Goal: Information Seeking & Learning: Learn about a topic

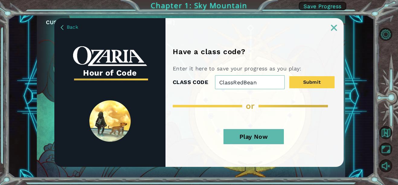
click at [251, 130] on button "Play Now" at bounding box center [254, 136] width 60 height 15
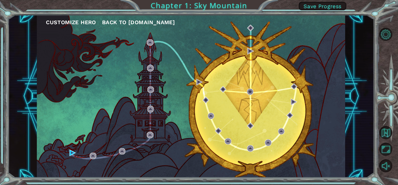
click at [86, 162] on div "Customize Hero Back to [DOMAIN_NAME]" at bounding box center [191, 96] width 308 height 163
click at [87, 156] on div "Customize Hero Back to [DOMAIN_NAME]" at bounding box center [191, 96] width 308 height 163
click at [83, 157] on div "Customize Hero Back to [DOMAIN_NAME]" at bounding box center [191, 96] width 308 height 163
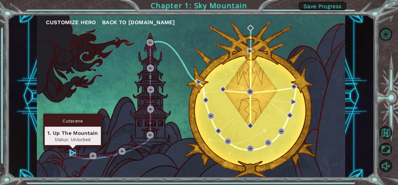
click at [72, 153] on img at bounding box center [72, 153] width 6 height 6
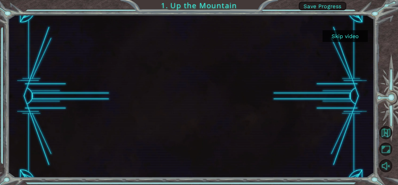
click at [352, 30] on div at bounding box center [191, 96] width 366 height 163
click at [354, 33] on button "Skip video" at bounding box center [345, 36] width 45 height 12
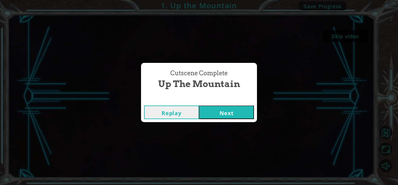
click at [244, 114] on button "Next" at bounding box center [226, 112] width 55 height 14
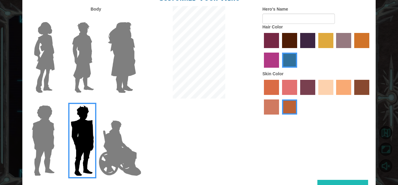
click at [43, 71] on img at bounding box center [44, 58] width 25 height 76
click at [57, 18] on input "Hero Connie" at bounding box center [57, 18] width 0 height 0
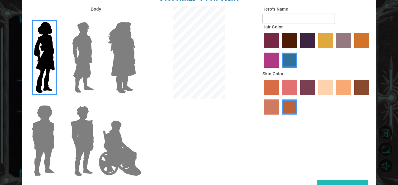
click at [349, 47] on label "bazaar hair color" at bounding box center [343, 40] width 15 height 15
click at [334, 50] on input "bazaar hair color" at bounding box center [334, 50] width 0 height 0
click at [361, 87] on label "karma skin color" at bounding box center [361, 87] width 15 height 15
click at [352, 97] on input "karma skin color" at bounding box center [352, 97] width 0 height 0
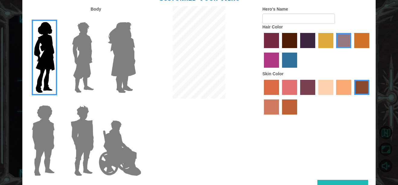
click at [322, 83] on label "sandy beach skin color" at bounding box center [325, 87] width 15 height 15
click at [316, 97] on input "sandy beach skin color" at bounding box center [316, 97] width 0 height 0
click at [351, 90] on label "tacao skin color" at bounding box center [343, 87] width 15 height 15
click at [334, 97] on input "tacao skin color" at bounding box center [334, 97] width 0 height 0
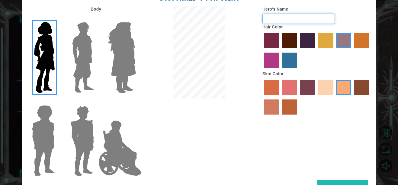
click at [312, 18] on input "Hero's Name" at bounding box center [298, 19] width 72 height 10
click at [236, 73] on div at bounding box center [199, 53] width 118 height 94
click at [265, 17] on input "Hero's Name" at bounding box center [298, 19] width 72 height 10
type input "super old women"
click at [115, 49] on img at bounding box center [121, 58] width 33 height 76
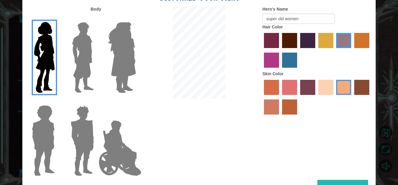
click at [136, 18] on input "Hero Amethyst" at bounding box center [136, 18] width 0 height 0
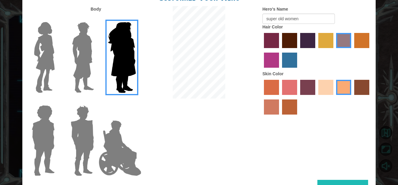
click at [124, 146] on img at bounding box center [119, 148] width 47 height 60
click at [136, 101] on input "Hero Jamie" at bounding box center [136, 101] width 0 height 0
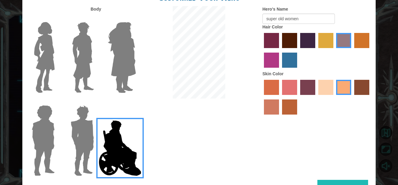
click at [127, 74] on img at bounding box center [121, 58] width 33 height 76
click at [136, 18] on input "Hero Amethyst" at bounding box center [136, 18] width 0 height 0
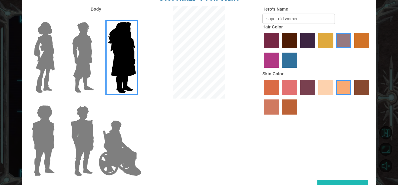
click at [347, 179] on div "Body Hero's Name super old women Hair Color Skin Color" at bounding box center [198, 93] width 353 height 174
click at [344, 182] on button "Done" at bounding box center [342, 187] width 51 height 14
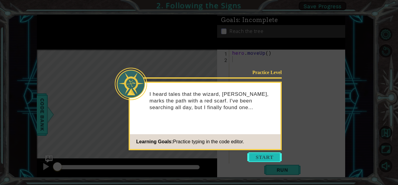
click at [275, 158] on button "Start" at bounding box center [264, 157] width 34 height 10
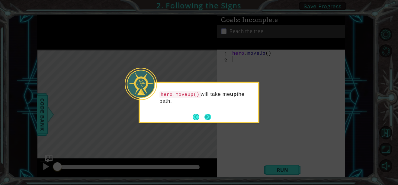
click at [207, 115] on button "Next" at bounding box center [207, 117] width 7 height 7
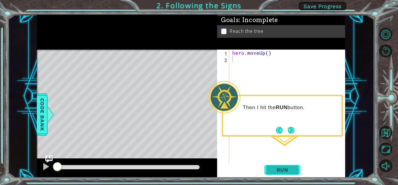
click at [275, 166] on button "Run" at bounding box center [282, 169] width 36 height 13
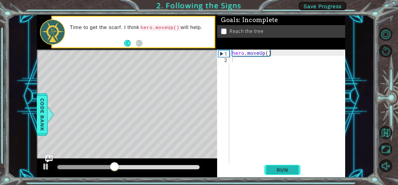
click at [289, 170] on span "Run" at bounding box center [283, 170] width 24 height 6
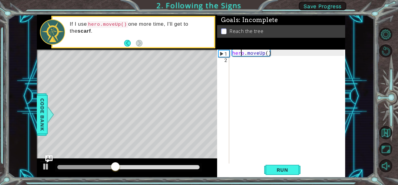
click at [242, 56] on div "hero . moveUp ( )" at bounding box center [289, 113] width 116 height 127
type textarea "hero.moveUp()"
click at [228, 60] on div "2" at bounding box center [223, 60] width 11 height 6
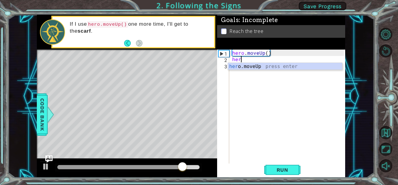
type textarea "hero"
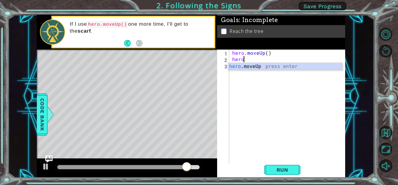
scroll to position [0, 0]
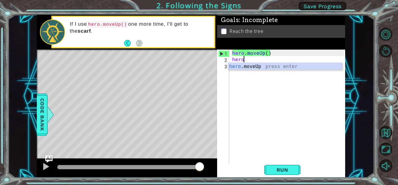
click at [242, 63] on div "hero .moveUp press enter" at bounding box center [285, 74] width 114 height 22
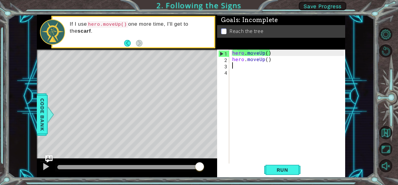
scroll to position [0, 0]
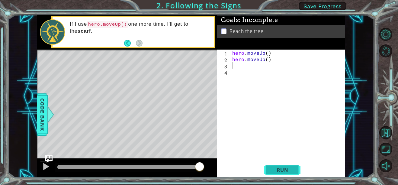
click at [276, 169] on span "Run" at bounding box center [283, 170] width 24 height 6
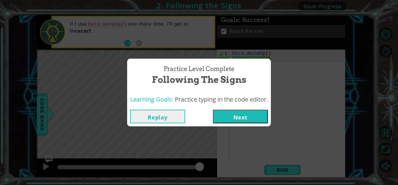
click at [237, 111] on button "Next" at bounding box center [240, 117] width 55 height 14
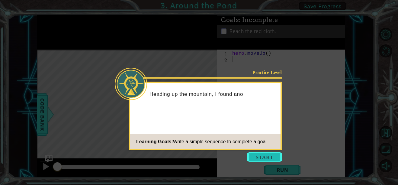
click at [273, 155] on button "Start" at bounding box center [264, 157] width 34 height 10
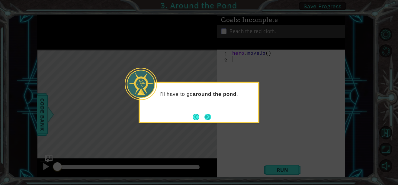
click at [204, 113] on button "Next" at bounding box center [208, 117] width 10 height 10
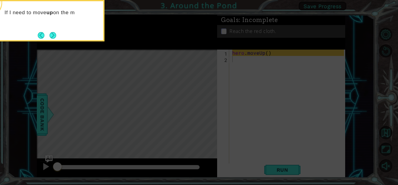
click at [200, 88] on icon at bounding box center [199, 27] width 398 height 314
click at [51, 36] on button "Next" at bounding box center [53, 35] width 7 height 7
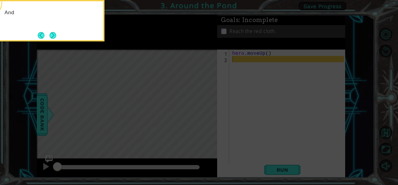
click at [51, 36] on button "Next" at bounding box center [53, 35] width 7 height 7
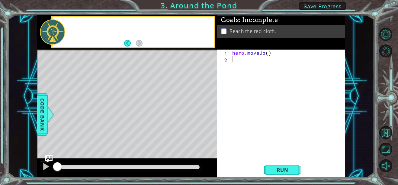
click at [51, 36] on div at bounding box center [52, 31] width 25 height 25
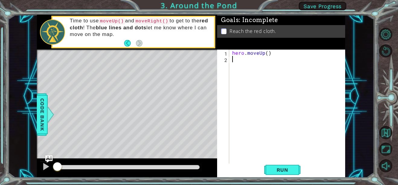
click at [226, 62] on div "2" at bounding box center [223, 60] width 11 height 6
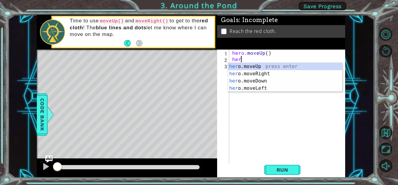
type textarea "her"
click at [243, 63] on div "her o.moveUp press enter her o.moveRight press enter her o.moveDown press enter…" at bounding box center [285, 84] width 114 height 43
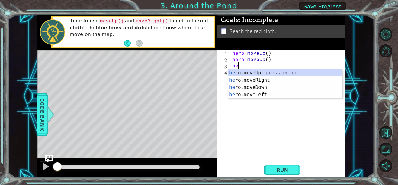
type textarea "he"
click at [248, 72] on div "he ro.moveUp press enter he ro.moveRight press enter he ro.moveDown press enter…" at bounding box center [285, 90] width 114 height 43
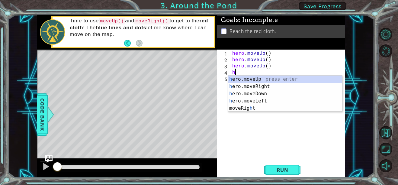
type textarea "he"
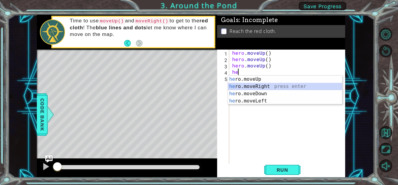
click at [256, 87] on div "he ro.moveUp press enter he ro.moveRight press enter he ro.moveDown press enter…" at bounding box center [285, 97] width 114 height 43
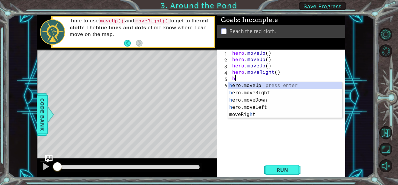
type textarea "he"
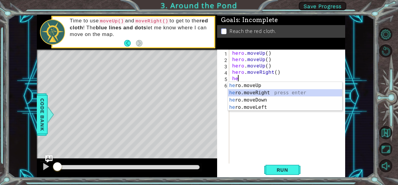
click at [264, 91] on div "he ro.moveUp press enter he ro.moveRight press enter he ro.moveDown press enter…" at bounding box center [285, 103] width 114 height 43
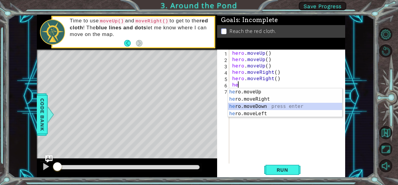
click at [269, 109] on div "he ro.moveUp press enter he ro.moveRight press enter he ro.moveDown press enter…" at bounding box center [285, 109] width 114 height 43
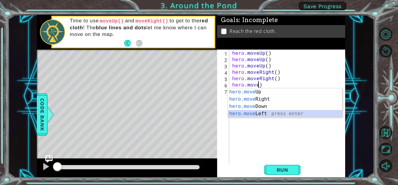
click at [272, 114] on div "hero.move Up press enter hero.move Right press enter hero.move Down press enter…" at bounding box center [285, 109] width 114 height 43
type textarea "hero.moveLeft(1)"
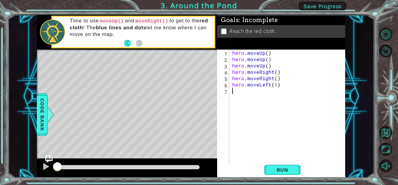
click at [228, 92] on div "7" at bounding box center [223, 91] width 11 height 6
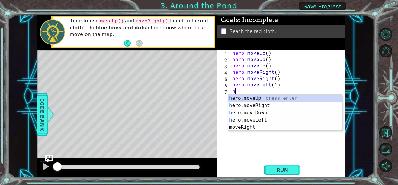
type textarea "h"
click at [247, 97] on div "h ero.moveUp press enter h ero.moveRight press enter h ero.moveDown press enter…" at bounding box center [285, 120] width 114 height 51
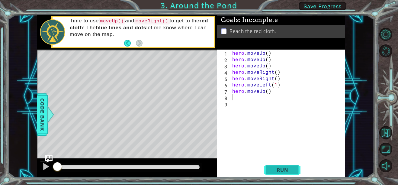
click at [286, 171] on span "Run" at bounding box center [283, 170] width 24 height 6
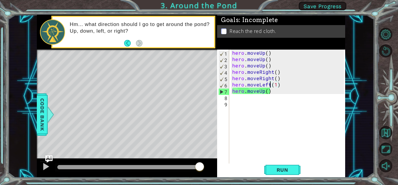
click at [269, 84] on div "hero . moveUp ( ) hero . moveUp ( ) hero . moveUp ( ) hero . moveRight ( ) hero…" at bounding box center [289, 113] width 116 height 127
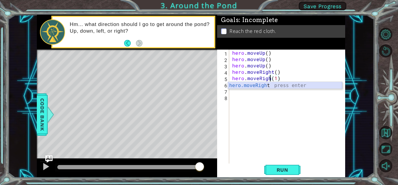
click at [277, 85] on div "hero.moveRigh t press enter" at bounding box center [285, 93] width 114 height 22
type textarea "hero.moveRight()(1)"
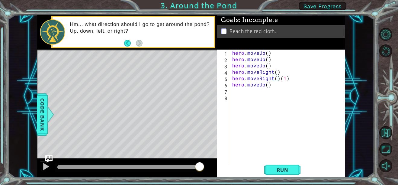
click at [233, 91] on div "hero . moveUp ( ) hero . moveUp ( ) hero . moveUp ( ) hero . moveRight ( ) hero…" at bounding box center [289, 113] width 116 height 127
type textarea "h"
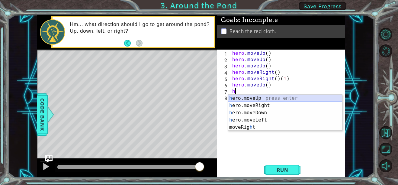
click at [272, 97] on div "h ero.moveUp press enter h ero.moveRight press enter h ero.moveDown press enter…" at bounding box center [285, 120] width 114 height 51
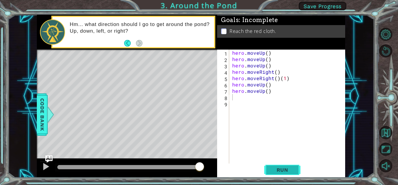
click at [285, 167] on span "Run" at bounding box center [283, 170] width 24 height 6
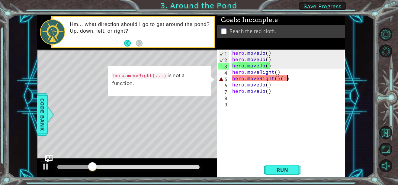
click at [288, 76] on div "hero . moveUp ( ) hero . moveUp ( ) hero . moveUp ( ) hero . moveRight ( ) hero…" at bounding box center [289, 113] width 116 height 127
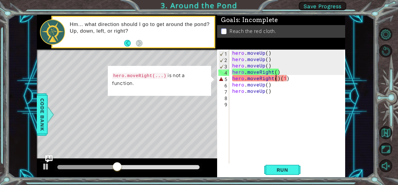
click at [277, 79] on div "hero . moveUp ( ) hero . moveUp ( ) hero . moveUp ( ) hero . moveRight ( ) hero…" at bounding box center [289, 113] width 116 height 127
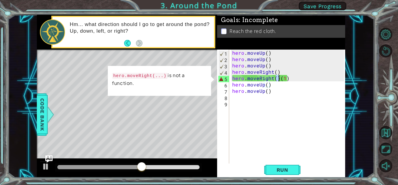
click at [278, 79] on div "hero . moveUp ( ) hero . moveUp ( ) hero . moveUp ( ) hero . moveRight ( ) hero…" at bounding box center [289, 113] width 116 height 127
click at [278, 79] on div "hero . moveUp ( ) hero . moveUp ( ) hero . moveUp ( ) hero . moveRight ( ) hero…" at bounding box center [287, 107] width 113 height 114
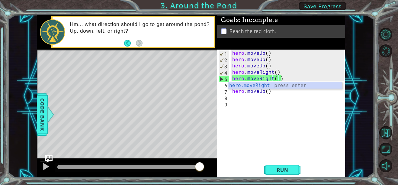
click at [278, 79] on div "hero . moveUp ( ) hero . moveUp ( ) hero . moveUp ( ) hero . moveRight ( ) hero…" at bounding box center [289, 113] width 116 height 127
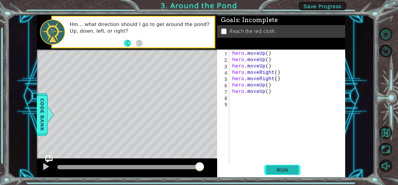
click at [280, 166] on button "Run" at bounding box center [282, 169] width 36 height 13
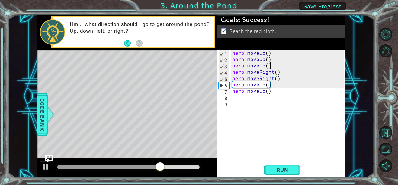
click at [269, 65] on div "hero . moveUp ( ) hero . moveUp ( ) hero . moveUp ( ) hero . moveRight ( ) hero…" at bounding box center [289, 113] width 116 height 127
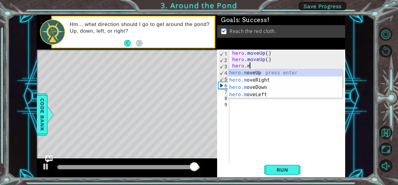
type textarea "hero."
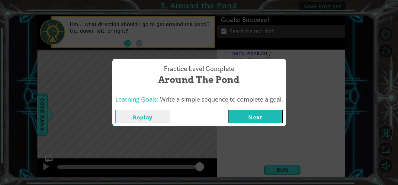
click at [279, 112] on button "Next" at bounding box center [255, 117] width 55 height 14
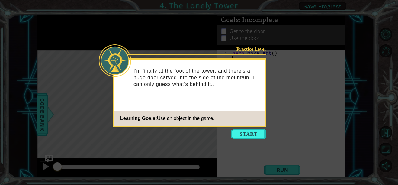
click at [254, 126] on div "Practice Level I'm finally at the foot of the tower, and there's a huge door ca…" at bounding box center [189, 92] width 153 height 69
click at [252, 136] on button "Start" at bounding box center [248, 134] width 34 height 10
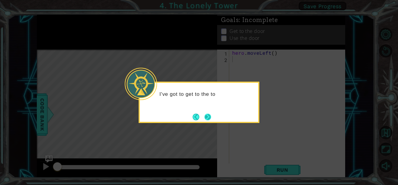
click at [204, 114] on button "Next" at bounding box center [207, 117] width 7 height 7
click at [211, 117] on button "Next" at bounding box center [207, 116] width 11 height 11
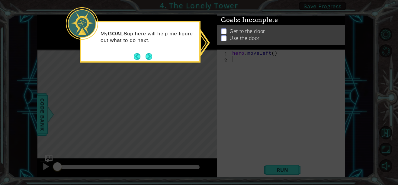
click at [214, 108] on icon at bounding box center [199, 92] width 398 height 185
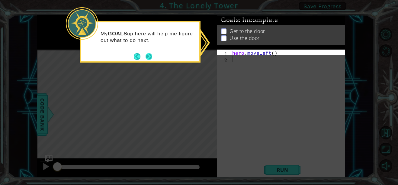
click at [152, 55] on button "Next" at bounding box center [149, 56] width 7 height 7
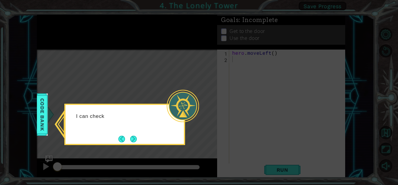
click at [186, 73] on icon at bounding box center [199, 92] width 398 height 185
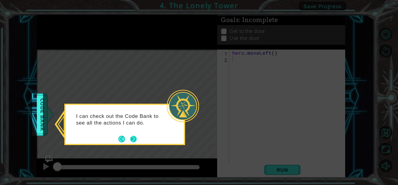
click at [138, 139] on div "I can check out the Code Bank to see all the actions I can do." at bounding box center [124, 124] width 121 height 41
click at [133, 139] on button "Next" at bounding box center [133, 139] width 7 height 7
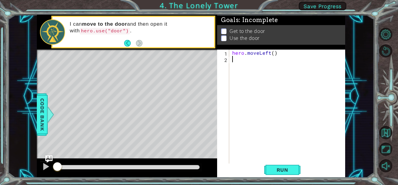
type textarea "h"
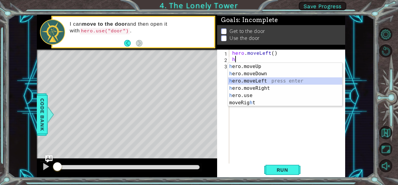
click at [248, 81] on div "h ero.moveUp press enter h ero.moveDown press enter h ero.moveLeft press enter …" at bounding box center [285, 92] width 114 height 58
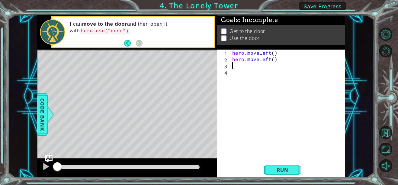
type textarea "h"
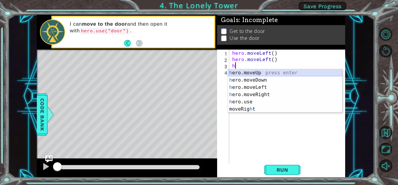
click at [246, 73] on div "h ero.moveUp press enter h ero.moveDown press enter h ero.moveLeft press enter …" at bounding box center [285, 98] width 114 height 58
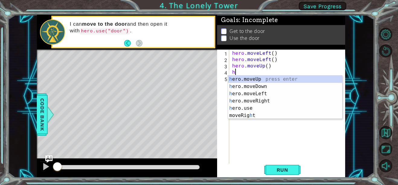
type textarea "h"
click at [252, 76] on div "h ero.moveUp press enter h ero.moveDown press enter h ero.moveLeft press enter …" at bounding box center [285, 105] width 114 height 58
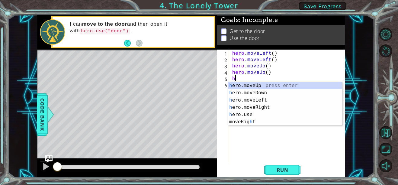
type textarea "h"
click at [256, 84] on div "h ero.moveUp press enter h ero.moveDown press enter h ero.moveLeft press enter …" at bounding box center [285, 111] width 114 height 58
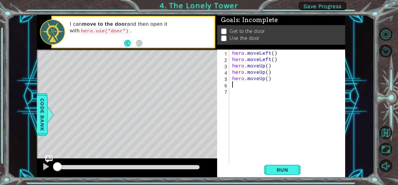
type textarea "h"
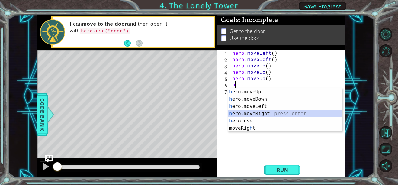
click at [270, 111] on div "h ero.moveUp press enter h ero.moveDown press enter h ero.moveLeft press enter …" at bounding box center [285, 117] width 114 height 58
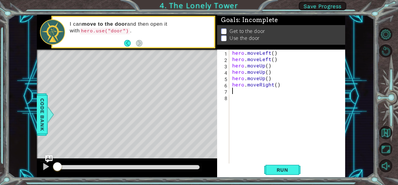
type textarea "h"
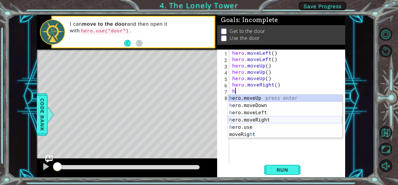
click at [272, 118] on div "h ero.moveUp press enter h ero.moveDown press enter h ero.moveLeft press enter …" at bounding box center [285, 124] width 114 height 58
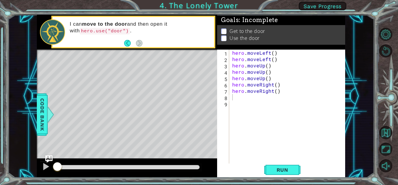
click at [226, 29] on p at bounding box center [223, 32] width 5 height 6
click at [222, 31] on p at bounding box center [223, 31] width 5 height 6
click at [284, 170] on span "Run" at bounding box center [283, 170] width 24 height 6
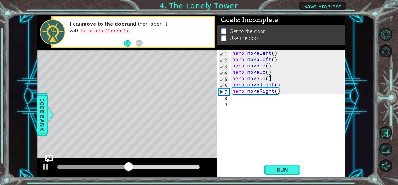
click at [270, 80] on div "hero . moveLeft ( ) hero . moveLeft ( ) hero . moveUp ( ) hero . moveUp ( ) her…" at bounding box center [289, 113] width 116 height 127
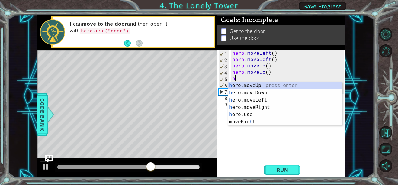
type textarea "h"
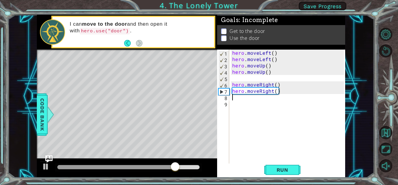
click at [232, 98] on div "hero . moveLeft ( ) hero . moveLeft ( ) hero . moveUp ( ) hero . moveUp ( ) her…" at bounding box center [289, 113] width 116 height 127
click at [253, 77] on div "hero . moveLeft ( ) hero . moveLeft ( ) hero . moveUp ( ) hero . moveUp ( ) her…" at bounding box center [289, 113] width 116 height 127
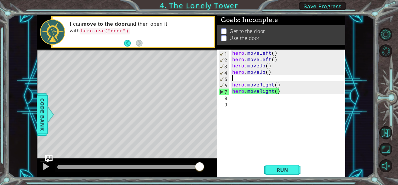
type textarea "hero.moveUp()"
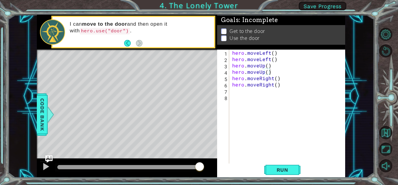
click at [230, 90] on div "hero.moveUp() 1 2 3 4 5 6 7 8 hero . moveLeft ( ) hero . moveLeft ( ) hero . mo…" at bounding box center [280, 107] width 127 height 114
click at [224, 35] on p at bounding box center [223, 38] width 5 height 6
click at [224, 36] on p at bounding box center [223, 39] width 5 height 6
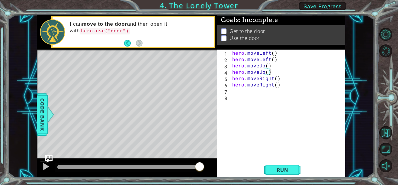
click at [224, 36] on p at bounding box center [223, 39] width 5 height 6
click at [224, 41] on p at bounding box center [223, 44] width 5 height 6
click at [224, 35] on p at bounding box center [223, 38] width 5 height 6
click at [233, 91] on div "hero . moveLeft ( ) hero . moveLeft ( ) hero . moveUp ( ) hero . moveUp ( ) her…" at bounding box center [289, 113] width 116 height 127
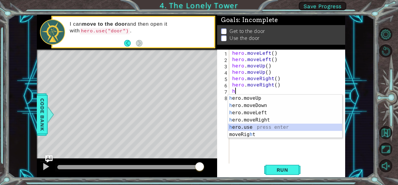
click at [250, 125] on div "h ero.moveUp press enter h ero.moveDown press enter h ero.moveLeft press enter …" at bounding box center [285, 124] width 114 height 58
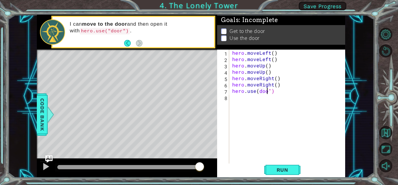
scroll to position [0, 2]
click at [285, 170] on span "Run" at bounding box center [283, 170] width 24 height 6
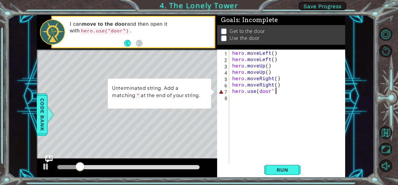
click at [276, 92] on div "hero . moveLeft ( ) hero . moveLeft ( ) hero . moveUp ( ) hero . moveUp ( ) her…" at bounding box center [289, 113] width 116 height 127
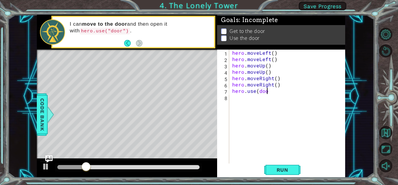
scroll to position [0, 2]
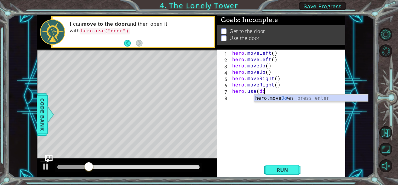
type textarea "h"
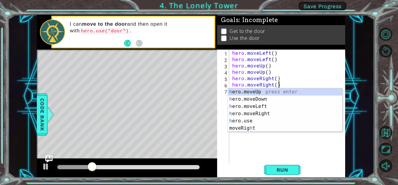
type textarea "hero.mov"
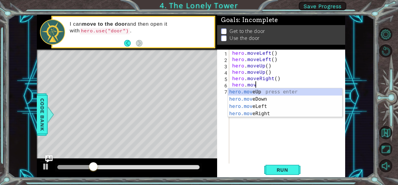
scroll to position [0, 0]
click at [269, 115] on div "hero.mov eUp press enter hero.mov eDown press enter hero.mov eLeft press enter …" at bounding box center [285, 109] width 114 height 43
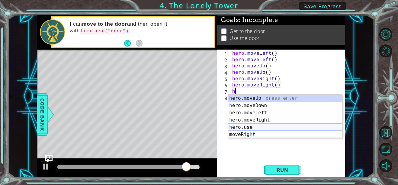
click at [237, 128] on div "h ero.moveUp press enter h ero.moveDown press enter h ero.moveLeft press enter …" at bounding box center [285, 124] width 114 height 58
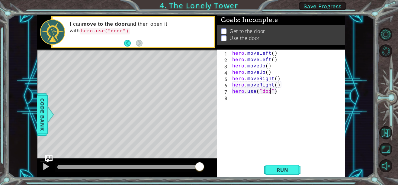
scroll to position [0, 2]
type textarea "hero.use("door")"
click at [282, 170] on span "Run" at bounding box center [283, 170] width 24 height 6
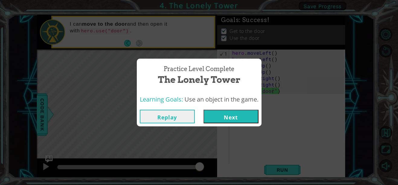
click at [242, 115] on button "Next" at bounding box center [231, 117] width 55 height 14
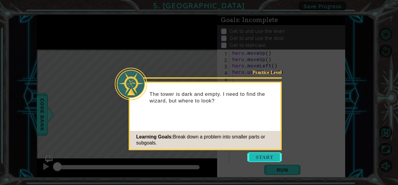
click at [267, 157] on button "Start" at bounding box center [264, 157] width 34 height 10
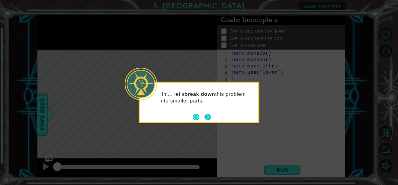
click at [211, 116] on button "Next" at bounding box center [207, 117] width 7 height 7
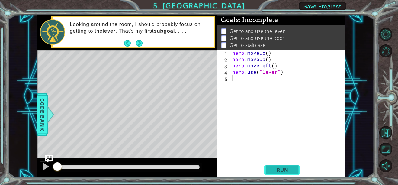
click at [278, 168] on span "Run" at bounding box center [283, 170] width 24 height 6
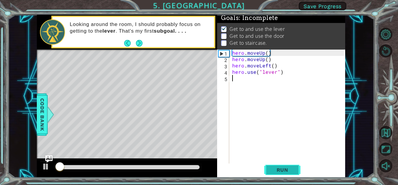
scroll to position [5, 0]
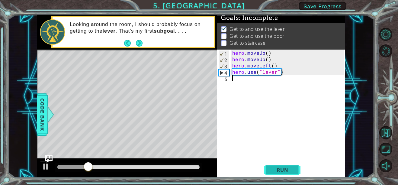
type textarea "m"
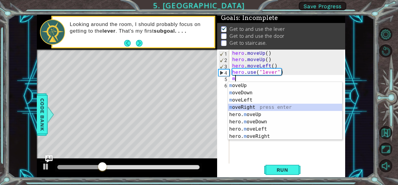
click at [238, 108] on div "m oveUp press enter m oveDown press enter m oveLeft press enter m oveRight pres…" at bounding box center [285, 118] width 114 height 72
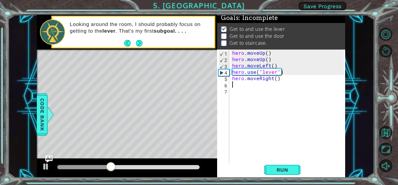
type textarea "m"
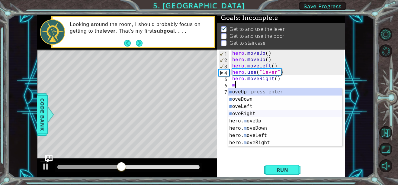
click at [258, 114] on div "m oveUp press enter m oveDown press enter m oveLeft press enter m oveRight pres…" at bounding box center [285, 124] width 114 height 72
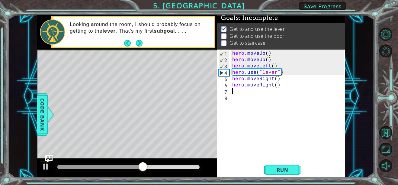
type textarea "m"
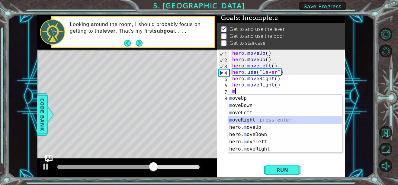
click at [259, 118] on div "m oveUp press enter m oveDown press enter m oveLeft press enter m oveRight pres…" at bounding box center [285, 131] width 114 height 72
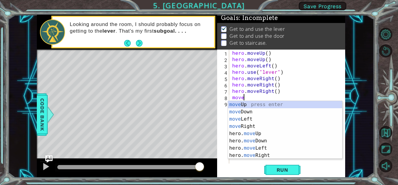
scroll to position [0, 1]
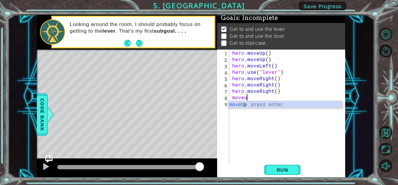
type textarea "move"
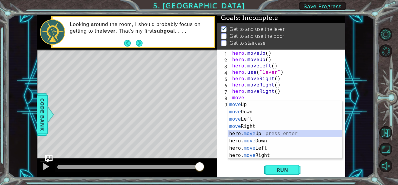
click at [258, 134] on div "move Up press enter move Down press enter move Left press enter move Right pres…" at bounding box center [285, 137] width 114 height 72
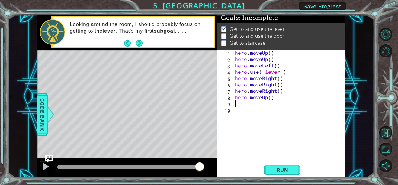
type textarea "m"
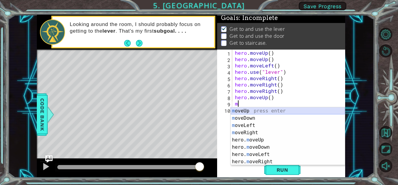
click at [246, 109] on div "m oveUp press enter m oveDown press enter m oveLeft press enter m oveRight pres…" at bounding box center [288, 143] width 114 height 72
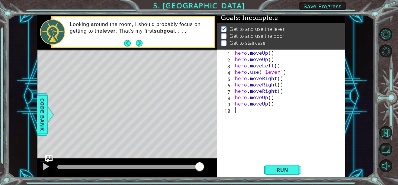
type textarea "m"
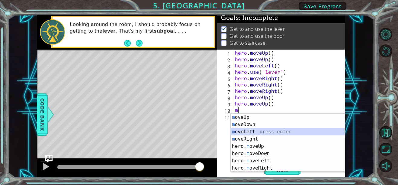
click at [256, 129] on div "m oveUp press enter m oveDown press enter m oveLeft press enter m oveRight pres…" at bounding box center [288, 150] width 114 height 72
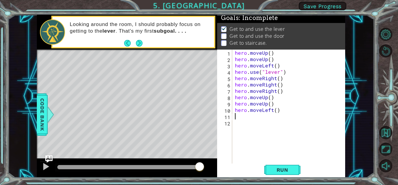
type textarea "m"
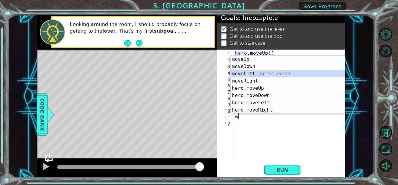
click at [251, 71] on div "m oveUp press enter m oveDown press enter m oveLeft press enter m oveRight pres…" at bounding box center [288, 92] width 114 height 72
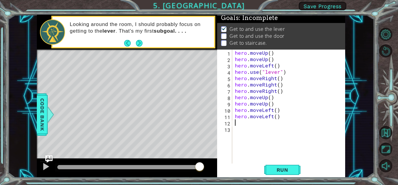
type textarea "m"
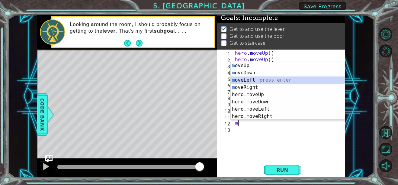
click at [246, 79] on div "m oveUp press enter m oveDown press enter m oveLeft press enter m oveRight pres…" at bounding box center [288, 98] width 114 height 72
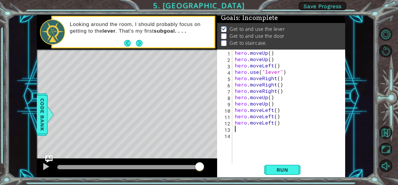
type textarea "m"
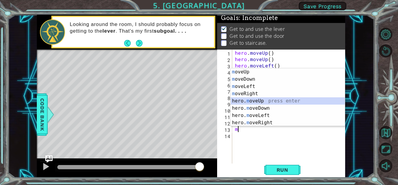
click at [271, 98] on div "m oveUp press enter m oveDown press enter m oveLeft press enter m oveRight pres…" at bounding box center [288, 104] width 114 height 72
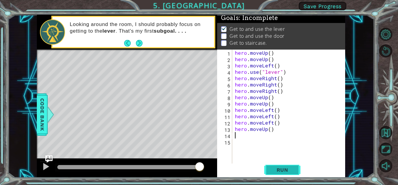
click at [271, 166] on button "Run" at bounding box center [282, 169] width 36 height 13
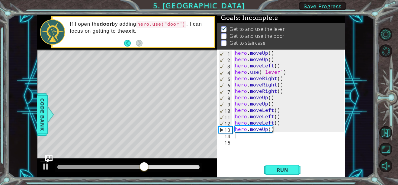
click at [223, 33] on p at bounding box center [223, 36] width 5 height 6
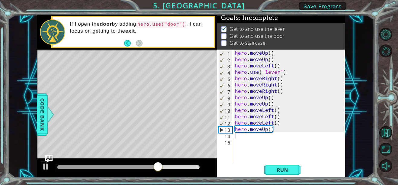
click at [223, 33] on p at bounding box center [223, 36] width 5 height 6
drag, startPoint x: 223, startPoint y: 32, endPoint x: 194, endPoint y: 32, distance: 29.0
click at [194, 32] on p "If I open the door by adding hero.use("door") , I can focus on getting to the e…" at bounding box center [140, 28] width 140 height 14
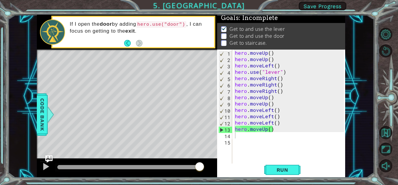
click at [272, 99] on div "hero . moveUp ( ) hero . moveUp ( ) hero . moveLeft ( ) hero . use ( "lever" ) …" at bounding box center [290, 113] width 113 height 127
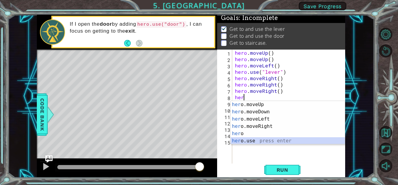
click at [268, 142] on div "her o.moveUp press enter her o.moveDown press enter her o.moveLeft press enter …" at bounding box center [288, 130] width 114 height 58
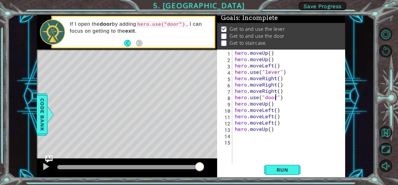
scroll to position [0, 2]
click at [275, 173] on span "Run" at bounding box center [283, 170] width 24 height 6
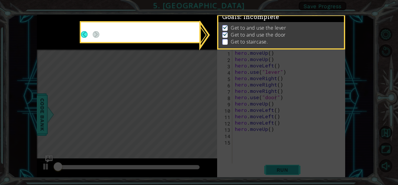
scroll to position [5, 0]
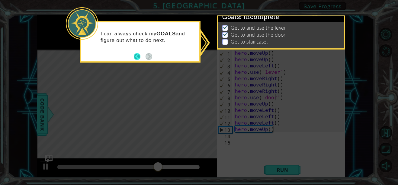
click at [139, 56] on button "Back" at bounding box center [140, 56] width 12 height 7
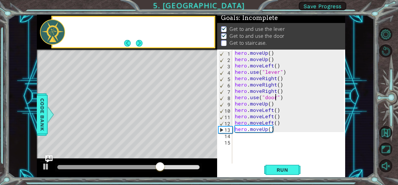
scroll to position [4, 0]
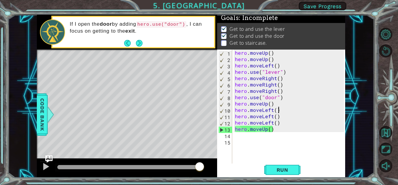
click at [280, 111] on div "hero . moveUp ( ) hero . moveUp ( ) hero . moveLeft ( ) hero . use ( "lever" ) …" at bounding box center [290, 113] width 113 height 127
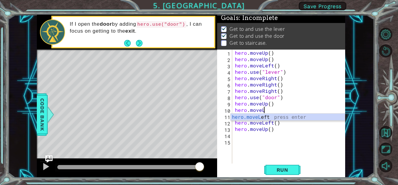
type textarea "hero.move"
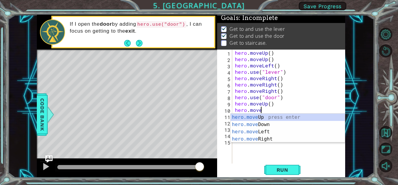
scroll to position [0, 1]
click at [278, 115] on div "hero.move Up press enter hero.move Down press enter hero.move Left press enter …" at bounding box center [288, 135] width 114 height 43
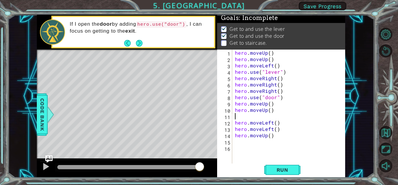
scroll to position [0, 0]
type textarea "m"
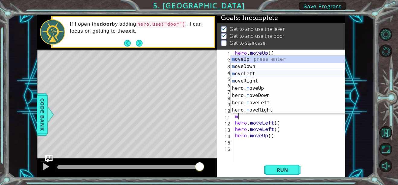
click at [248, 72] on div "m oveUp press enter m oveDown press enter m oveLeft press enter m oveRight pres…" at bounding box center [288, 92] width 114 height 72
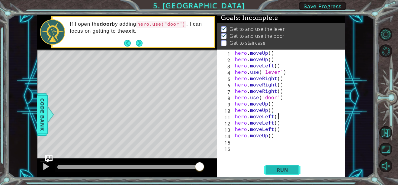
type textarea "hero.moveLeft()"
click at [287, 172] on span "Run" at bounding box center [283, 170] width 24 height 6
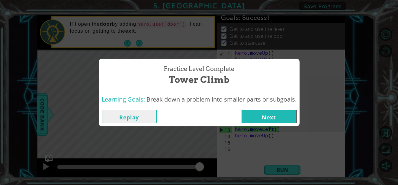
click at [265, 114] on button "Next" at bounding box center [269, 117] width 55 height 14
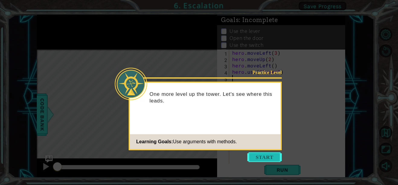
click at [267, 158] on button "Start" at bounding box center [264, 157] width 34 height 10
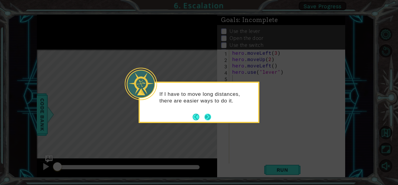
click at [207, 117] on button "Next" at bounding box center [207, 116] width 11 height 11
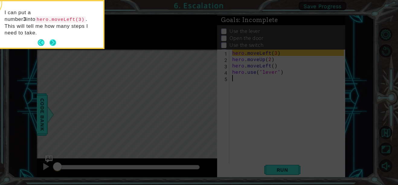
click at [50, 39] on button "Next" at bounding box center [53, 42] width 7 height 7
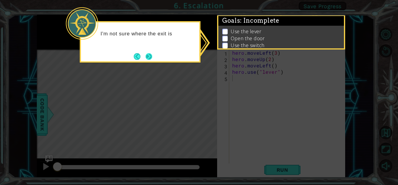
click at [148, 54] on button "Next" at bounding box center [149, 57] width 8 height 8
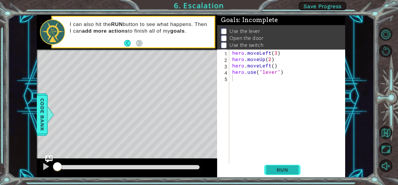
click at [286, 170] on span "Run" at bounding box center [283, 170] width 24 height 6
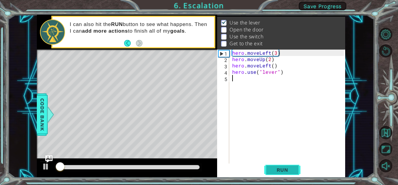
scroll to position [8, 0]
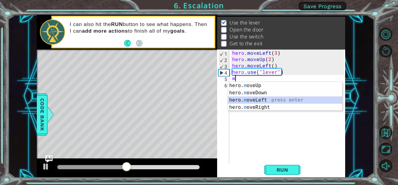
click at [254, 100] on div "hero. m oveUp press enter hero. m oveDown press enter hero. m oveLeft press ent…" at bounding box center [285, 103] width 114 height 43
type textarea "hero.moveLeft(1)"
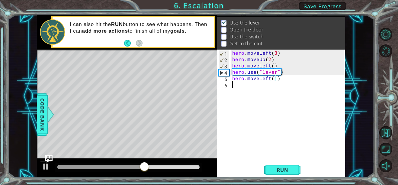
click at [233, 84] on div "hero . moveLeft ( 3 ) hero . moveUp ( 2 ) hero . moveLeft ( ) hero . use ( "lev…" at bounding box center [289, 113] width 116 height 127
type textarea "m"
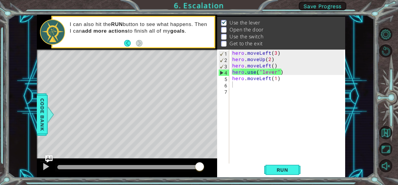
click at [224, 27] on p at bounding box center [223, 30] width 5 height 6
click at [234, 87] on div "hero . moveLeft ( 3 ) hero . moveUp ( 2 ) hero . moveLeft ( ) hero . use ( "lev…" at bounding box center [289, 113] width 116 height 127
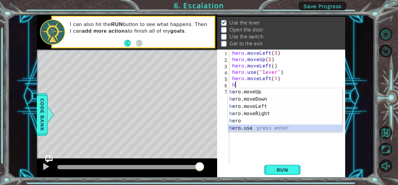
click at [242, 125] on div "h ero.moveUp press enter h ero.moveDown press enter h ero.moveLeft press enter …" at bounding box center [285, 117] width 114 height 58
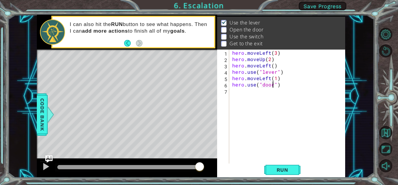
scroll to position [0, 2]
type textarea "hero.use("door")"
click at [230, 92] on div "hero.use("door") 1 2 3 4 5 6 7 hero . moveLeft ( 3 ) hero . moveUp ( 2 ) hero .…" at bounding box center [280, 107] width 127 height 114
click at [235, 92] on div "hero . moveLeft ( 3 ) hero . moveUp ( 2 ) hero . moveLeft ( ) hero . use ( "lev…" at bounding box center [289, 113] width 116 height 127
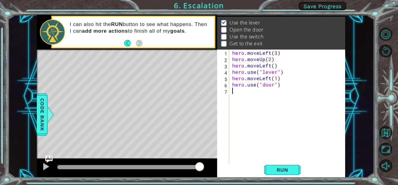
scroll to position [0, 0]
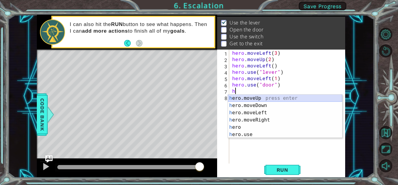
click at [260, 98] on div "h ero.moveUp press enter h ero.moveDown press enter h ero.moveLeft press enter …" at bounding box center [285, 124] width 114 height 58
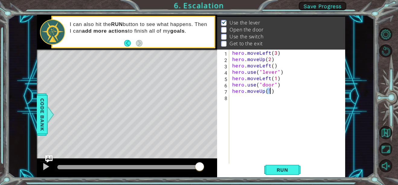
scroll to position [0, 2]
type textarea "hero.moveUp(2)"
click at [232, 97] on div "hero . moveLeft ( 3 ) hero . moveUp ( 2 ) hero . moveLeft ( ) hero . use ( "lev…" at bounding box center [289, 113] width 116 height 127
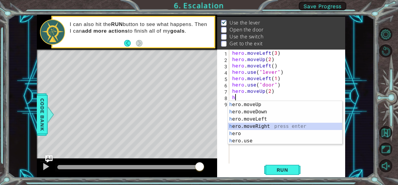
click at [258, 125] on div "h ero.moveUp press enter h ero.moveDown press enter h ero.moveLeft press enter …" at bounding box center [285, 130] width 114 height 58
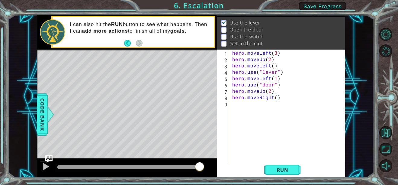
type textarea "hero.moveRight(2)"
click at [231, 105] on div "hero . moveLeft ( 3 ) hero . moveUp ( 2 ) hero . moveLeft ( ) hero . use ( "lev…" at bounding box center [287, 107] width 113 height 114
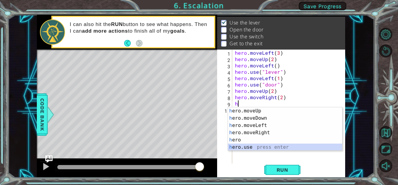
click at [260, 145] on div "h ero.moveUp press enter h ero.moveDown press enter h ero.moveLeft press enter …" at bounding box center [285, 136] width 114 height 58
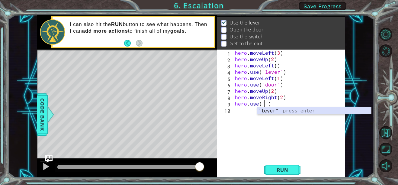
click at [288, 108] on div "" lever" press enter" at bounding box center [314, 118] width 114 height 22
type textarea "hero.use("lever")"
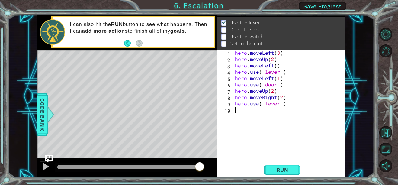
click at [235, 112] on div "hero . moveLeft ( 3 ) hero . moveUp ( 2 ) hero . moveLeft ( ) hero . use ( "lev…" at bounding box center [290, 113] width 113 height 127
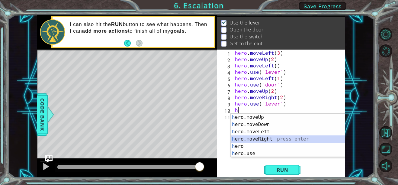
click at [257, 138] on div "h ero.moveUp press enter h ero.moveDown press enter h ero.moveLeft press enter …" at bounding box center [288, 143] width 114 height 58
type textarea "hero.moveRight(1)"
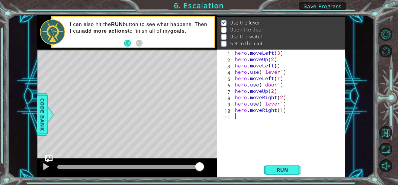
drag, startPoint x: 257, startPoint y: 138, endPoint x: 237, endPoint y: 125, distance: 23.2
click at [237, 125] on div "hero . moveLeft ( 3 ) hero . moveUp ( 2 ) hero . moveLeft ( ) hero . use ( "lev…" at bounding box center [290, 113] width 113 height 127
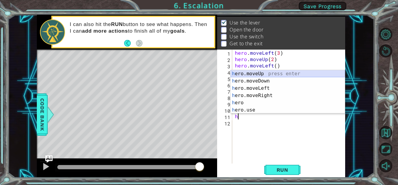
click at [253, 72] on div "h ero.moveUp press enter h ero.moveDown press enter h ero.moveLeft press enter …" at bounding box center [288, 99] width 114 height 58
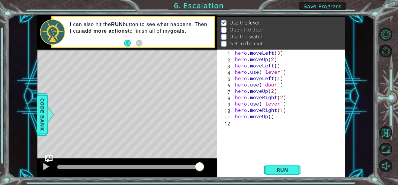
scroll to position [0, 2]
click at [291, 173] on button "Run" at bounding box center [282, 169] width 36 height 13
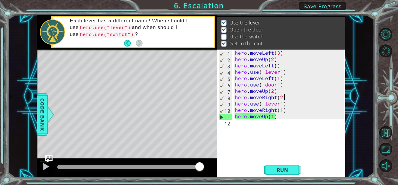
click at [283, 98] on div "hero . moveLeft ( 3 ) hero . moveUp ( 2 ) hero . moveLeft ( ) hero . use ( "lev…" at bounding box center [290, 113] width 113 height 127
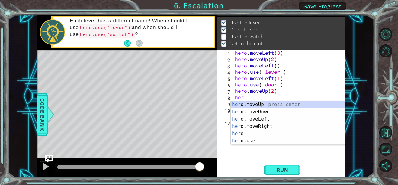
scroll to position [0, 0]
type textarea "h"
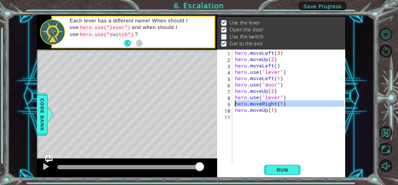
click at [230, 102] on div "9" at bounding box center [225, 104] width 14 height 6
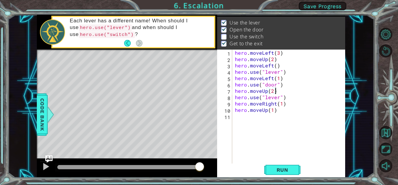
click at [276, 90] on div "hero . moveLeft ( 3 ) hero . moveUp ( 2 ) hero . moveLeft ( ) hero . use ( "lev…" at bounding box center [290, 113] width 113 height 127
type textarea "hero.moveUp(2)"
click at [274, 114] on div "hero . moveLeft ( 3 ) hero . moveUp ( 2 ) hero . moveLeft ( ) hero . use ( "lev…" at bounding box center [290, 113] width 113 height 127
click at [259, 101] on div "hero . moveLeft ( 3 ) hero . moveUp ( 2 ) hero . moveLeft ( ) hero . use ( "lev…" at bounding box center [290, 113] width 113 height 127
click at [266, 108] on div "hero . moveLeft ( 3 ) hero . moveUp ( 2 ) hero . moveLeft ( ) hero . use ( "lev…" at bounding box center [290, 113] width 113 height 127
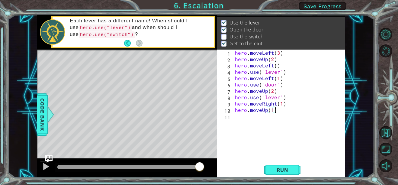
click at [279, 111] on div "hero . moveLeft ( 3 ) hero . moveUp ( 2 ) hero . moveLeft ( ) hero . use ( "lev…" at bounding box center [290, 113] width 113 height 127
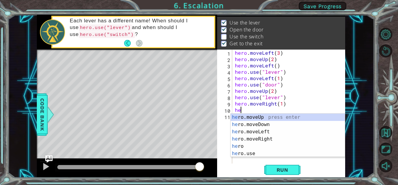
type textarea "h"
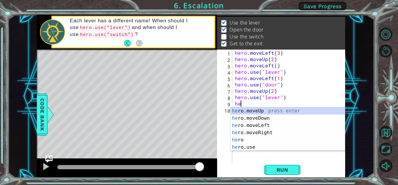
type textarea "h"
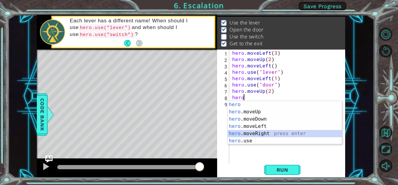
click at [272, 134] on div "hero press enter hero .moveUp press enter hero .moveDown press enter hero .move…" at bounding box center [285, 130] width 114 height 58
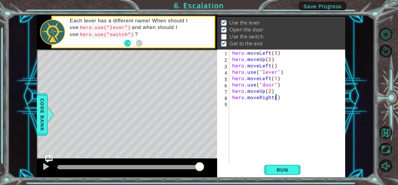
scroll to position [0, 3]
type textarea "hero.moveRight(1)"
click at [229, 104] on div "hero.moveRight(1) 1 2 3 4 5 6 7 8 9 hero . moveLeft ( 3 ) hero . moveUp ( 2 ) h…" at bounding box center [280, 107] width 127 height 114
click at [237, 105] on div "hero . moveLeft ( 3 ) hero . moveUp ( 2 ) hero . moveLeft ( ) hero . use ( "lev…" at bounding box center [289, 113] width 116 height 127
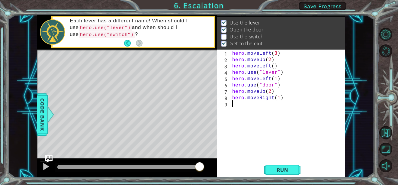
scroll to position [0, 0]
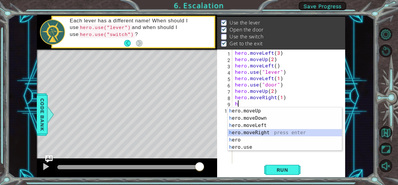
click at [257, 130] on div "h ero.moveUp press enter h ero.moveDown press enter h ero.moveLeft press enter …" at bounding box center [285, 136] width 114 height 58
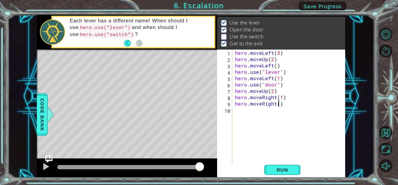
type textarea "hero.moveRight(3)"
click at [236, 110] on div "hero . moveLeft ( 3 ) hero . moveUp ( 2 ) hero . moveLeft ( ) hero . use ( "lev…" at bounding box center [290, 113] width 113 height 127
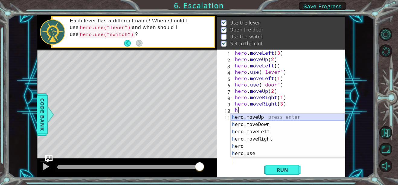
click at [252, 117] on div "h ero.moveUp press enter h ero.moveDown press enter h ero.moveLeft press enter …" at bounding box center [288, 143] width 114 height 58
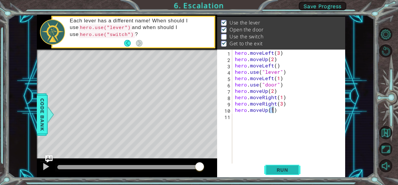
click at [296, 175] on button "Run" at bounding box center [282, 169] width 36 height 13
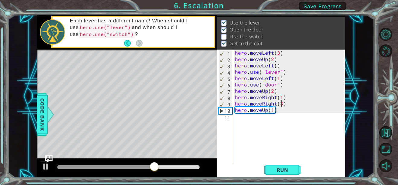
click at [280, 104] on div "hero . moveLeft ( 3 ) hero . moveUp ( 2 ) hero . moveLeft ( ) hero . use ( "lev…" at bounding box center [290, 113] width 113 height 127
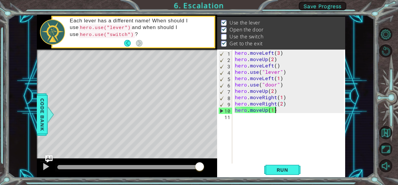
click at [275, 111] on div "hero . moveLeft ( 3 ) hero . moveUp ( 2 ) hero . moveLeft ( ) hero . use ( "lev…" at bounding box center [290, 113] width 113 height 127
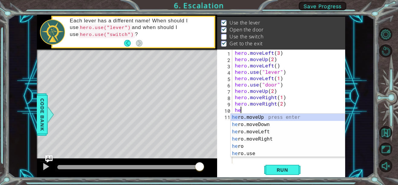
scroll to position [0, 0]
type textarea "h"
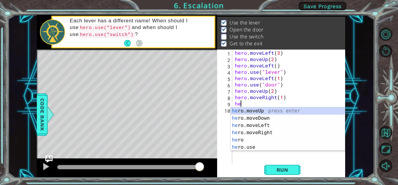
type textarea "h"
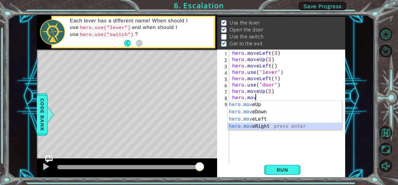
click at [274, 127] on div "hero.mov eUp press enter hero.mov eDown press enter hero.mov eLeft press enter …" at bounding box center [285, 122] width 114 height 43
type textarea "hero.moveRight(1)"
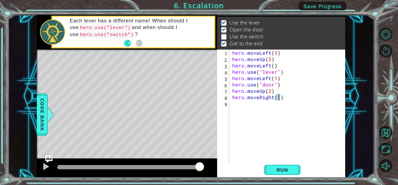
click at [233, 106] on div "hero . moveLeft ( 3 ) hero . moveUp ( 2 ) hero . moveLeft ( ) hero . use ( "lev…" at bounding box center [289, 113] width 116 height 127
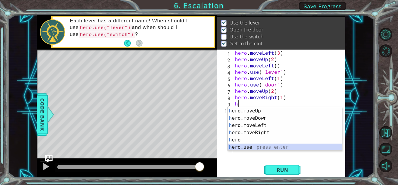
click at [251, 144] on div "h ero.moveUp press enter h ero.moveDown press enter h ero.moveLeft press enter …" at bounding box center [285, 136] width 114 height 58
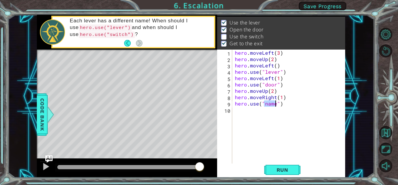
type textarea "hero.use("")"
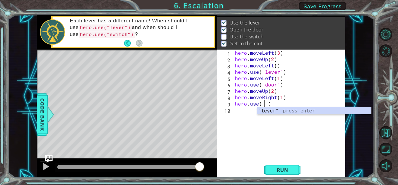
click at [272, 115] on div "hero . moveLeft ( 3 ) hero . moveUp ( 2 ) hero . moveLeft ( ) hero . use ( "lev…" at bounding box center [290, 113] width 113 height 127
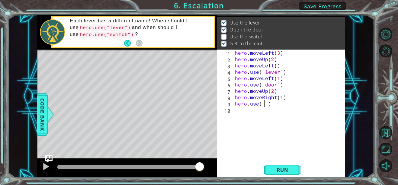
click at [264, 104] on div "hero . moveLeft ( 3 ) hero . moveUp ( 2 ) hero . moveLeft ( ) hero . use ( "lev…" at bounding box center [290, 113] width 113 height 127
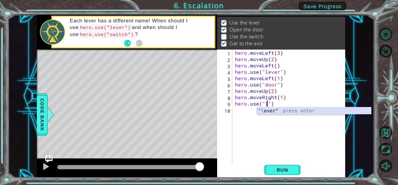
click at [278, 111] on div ""l ever" press enter" at bounding box center [314, 118] width 114 height 22
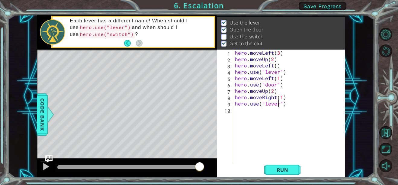
type textarea "hero.use("lever")"
click at [233, 111] on div "hero.use("lever") 1 2 3 4 5 6 7 8 9 10 hero . moveLeft ( 3 ) hero . moveUp ( 2 …" at bounding box center [280, 107] width 127 height 114
click at [230, 110] on div "10" at bounding box center [225, 111] width 14 height 6
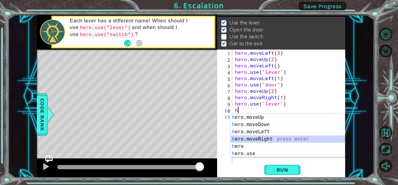
click at [262, 140] on div "h ero.moveUp press enter h ero.moveDown press enter h ero.moveLeft press enter …" at bounding box center [288, 143] width 114 height 58
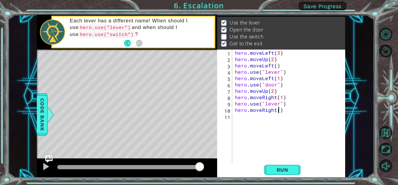
scroll to position [0, 3]
type textarea "hero.moveRight(2)"
click at [232, 116] on div "hero.moveRight(2) 1 2 3 4 5 6 7 8 9 10 11 hero . moveLeft ( 3 ) hero . moveUp (…" at bounding box center [280, 107] width 127 height 114
click at [234, 117] on div "hero . moveLeft ( 3 ) hero . moveUp ( 2 ) hero . moveLeft ( ) hero . use ( "lev…" at bounding box center [290, 113] width 113 height 127
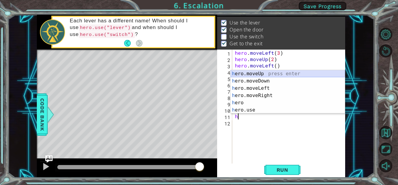
click at [250, 74] on div "h ero.moveUp press enter h ero.moveDown press enter h ero.moveLeft press enter …" at bounding box center [288, 99] width 114 height 58
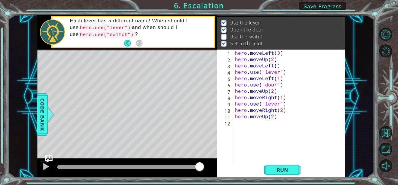
scroll to position [0, 2]
type textarea "hero.moveUp(2)"
click at [292, 167] on span "Run" at bounding box center [283, 170] width 24 height 6
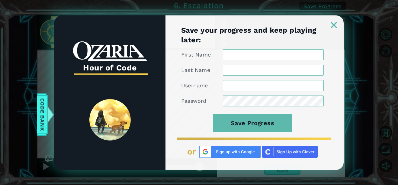
scroll to position [0, 0]
